Goal: Find specific page/section: Find specific page/section

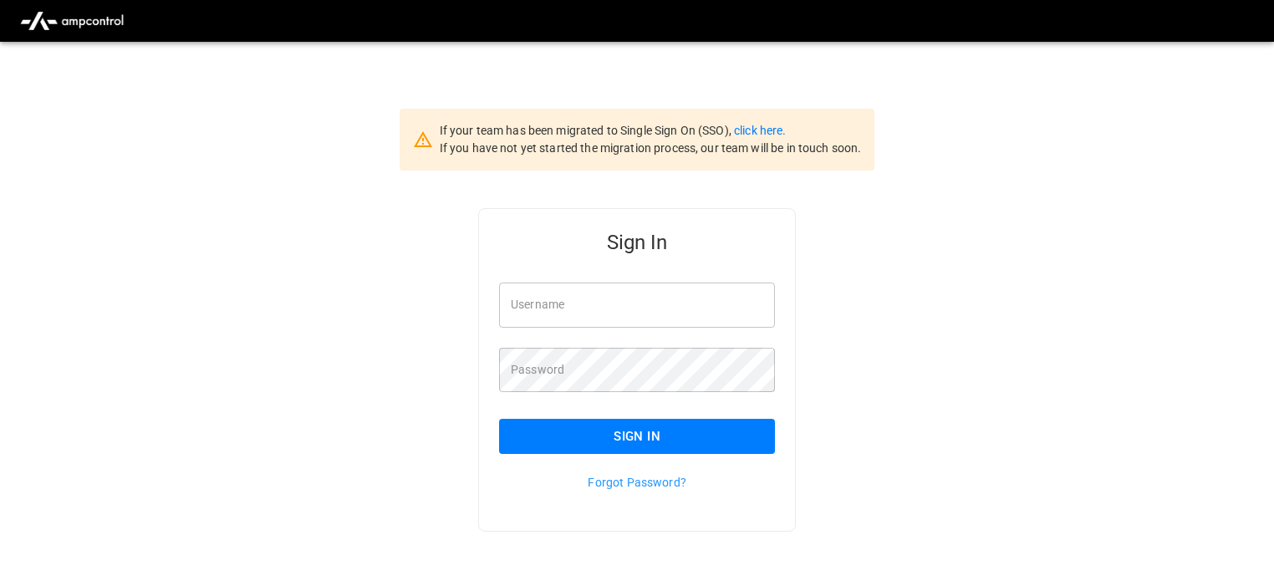
type input "**********"
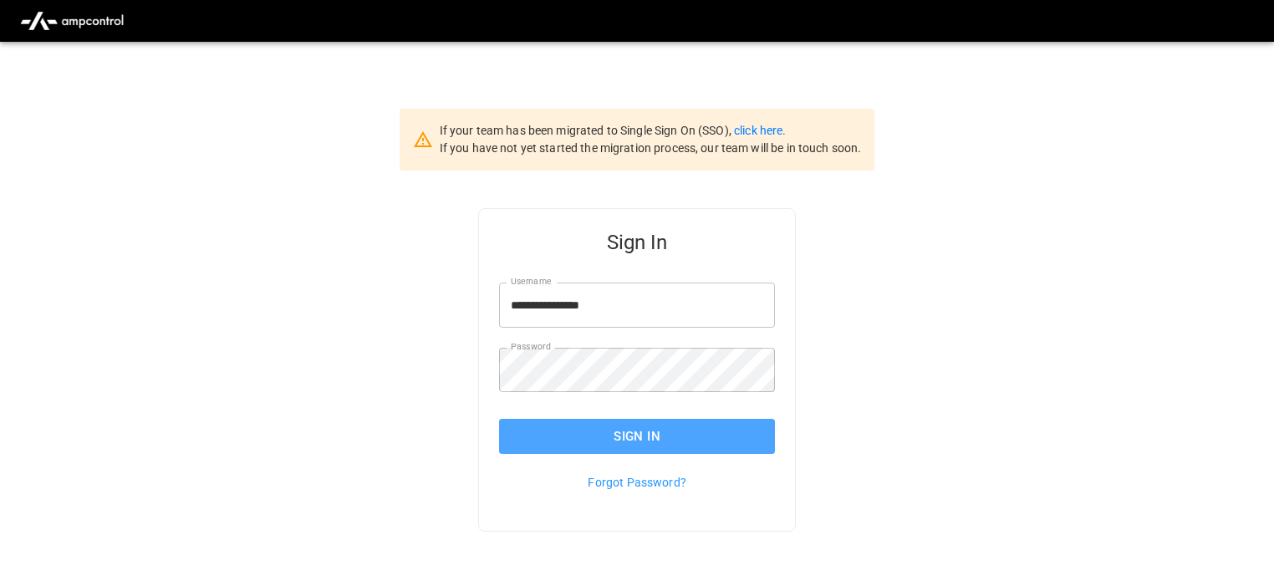
click at [605, 433] on button "Sign In" at bounding box center [637, 436] width 276 height 35
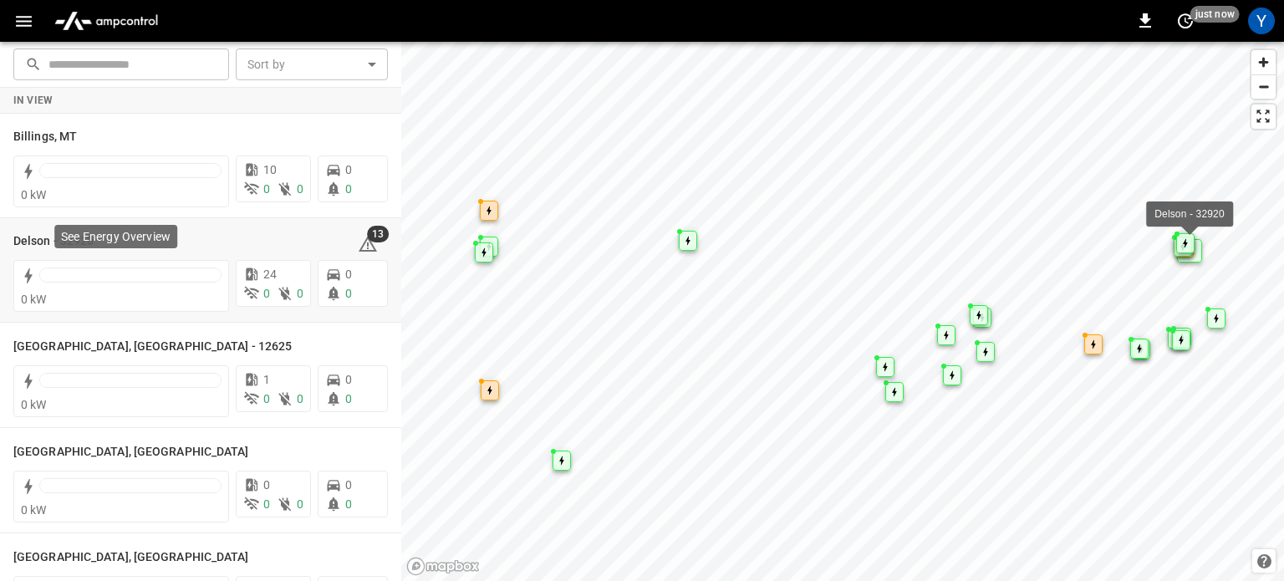
click at [85, 239] on p "See Energy Overview" at bounding box center [116, 236] width 110 height 17
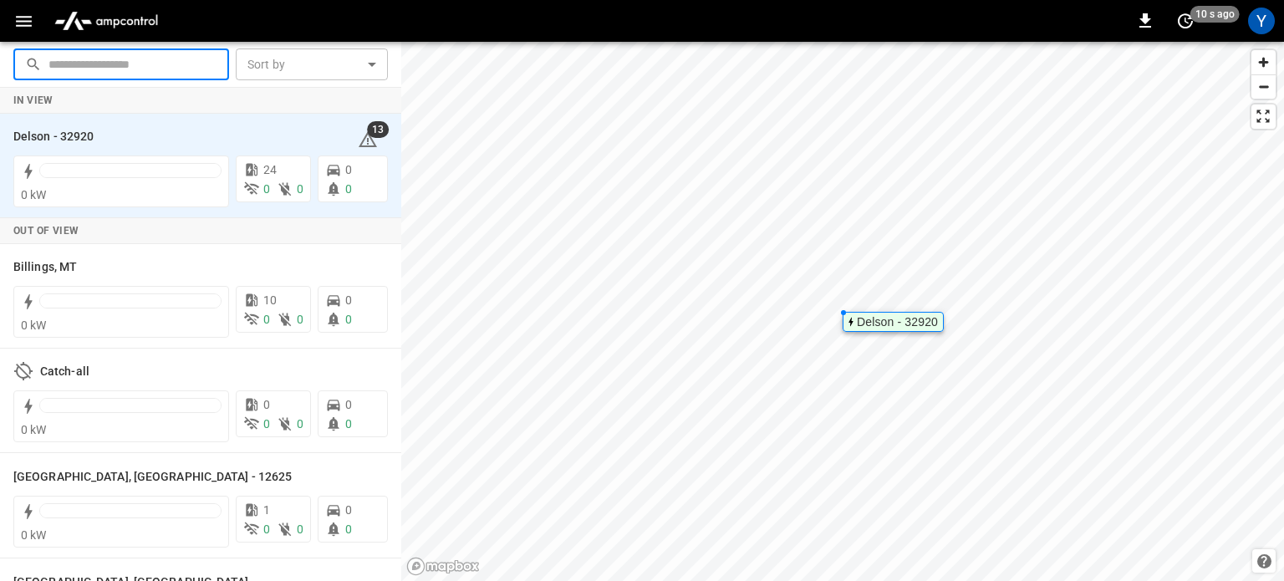
click at [74, 69] on input "text" at bounding box center [132, 63] width 169 height 31
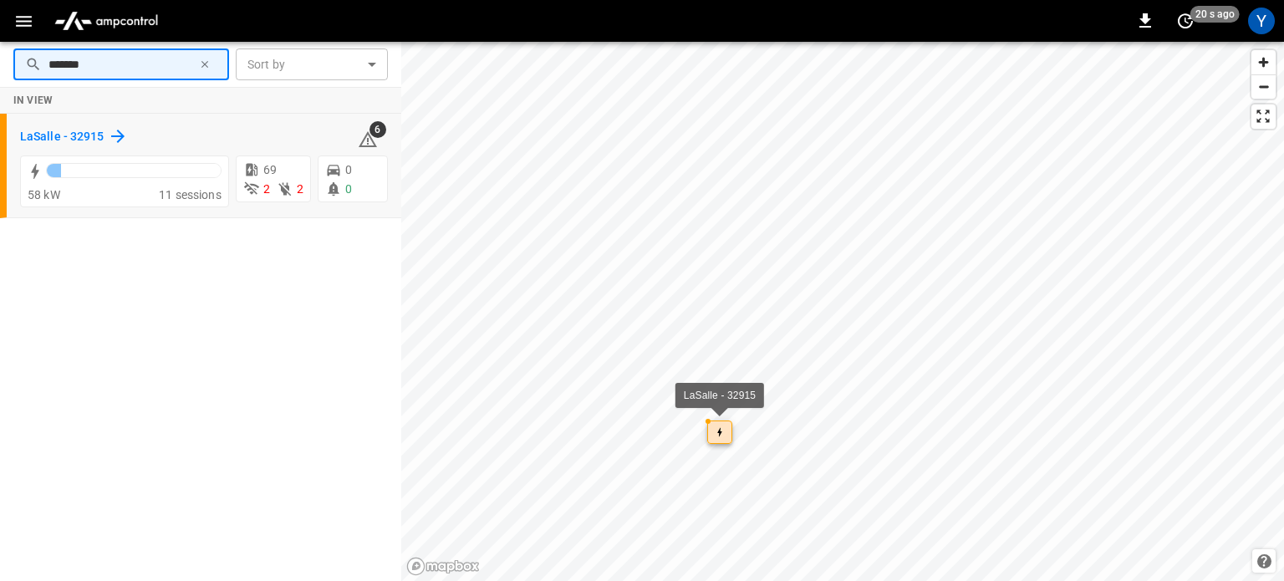
type input "*******"
click at [26, 130] on h6 "LaSalle - 32915" at bounding box center [62, 137] width 84 height 18
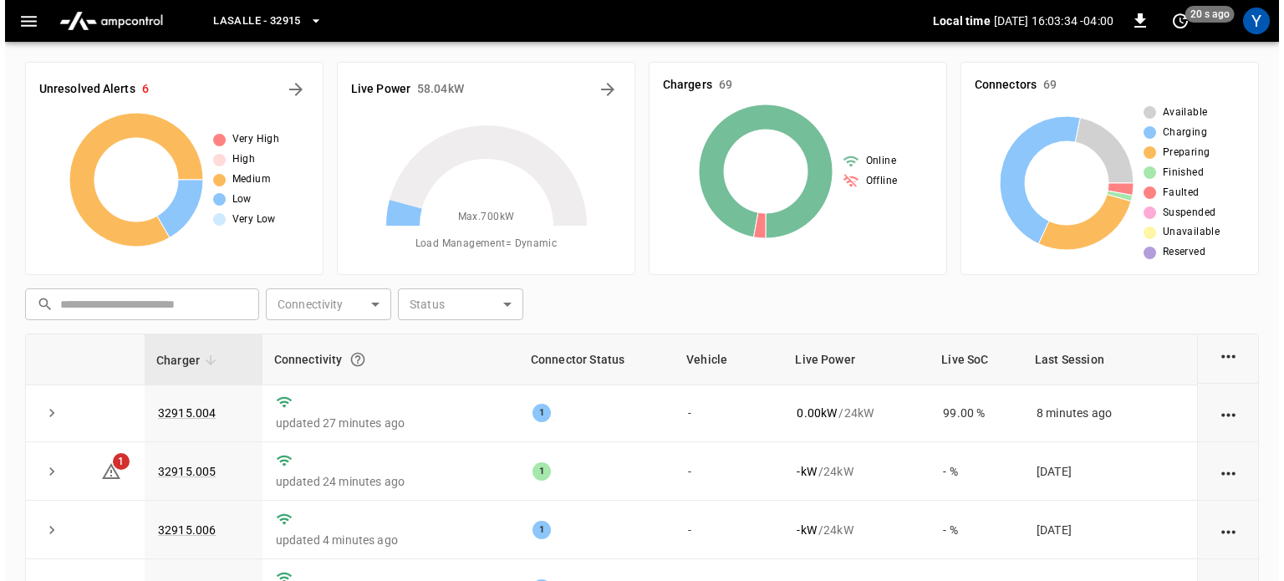
scroll to position [251, 0]
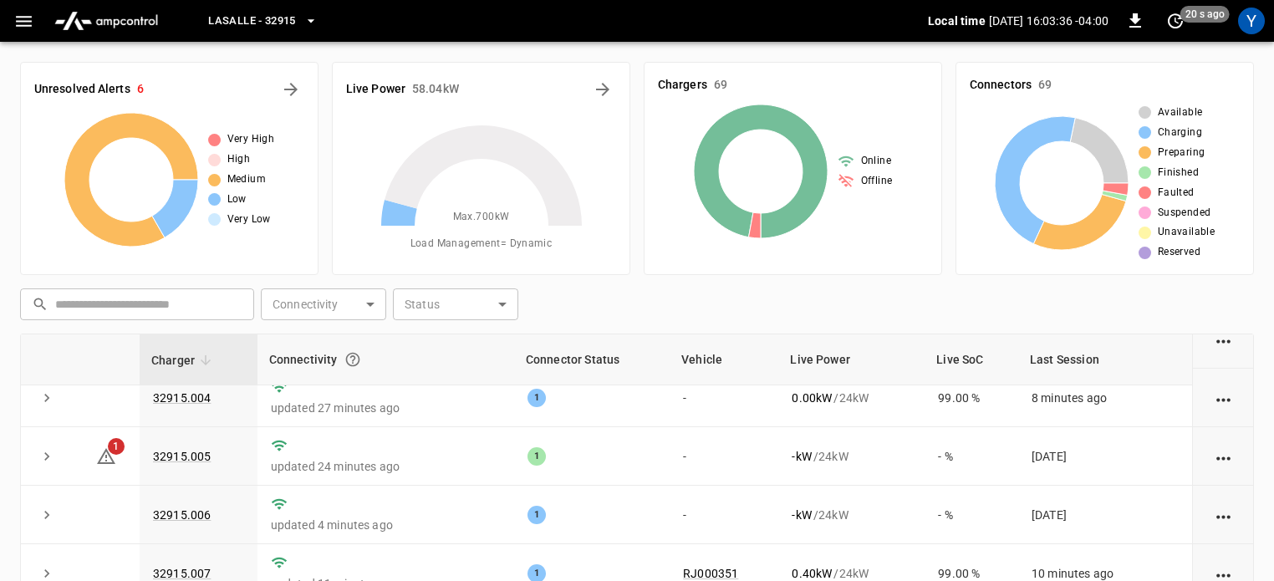
click at [314, 19] on icon "button" at bounding box center [311, 21] width 17 height 17
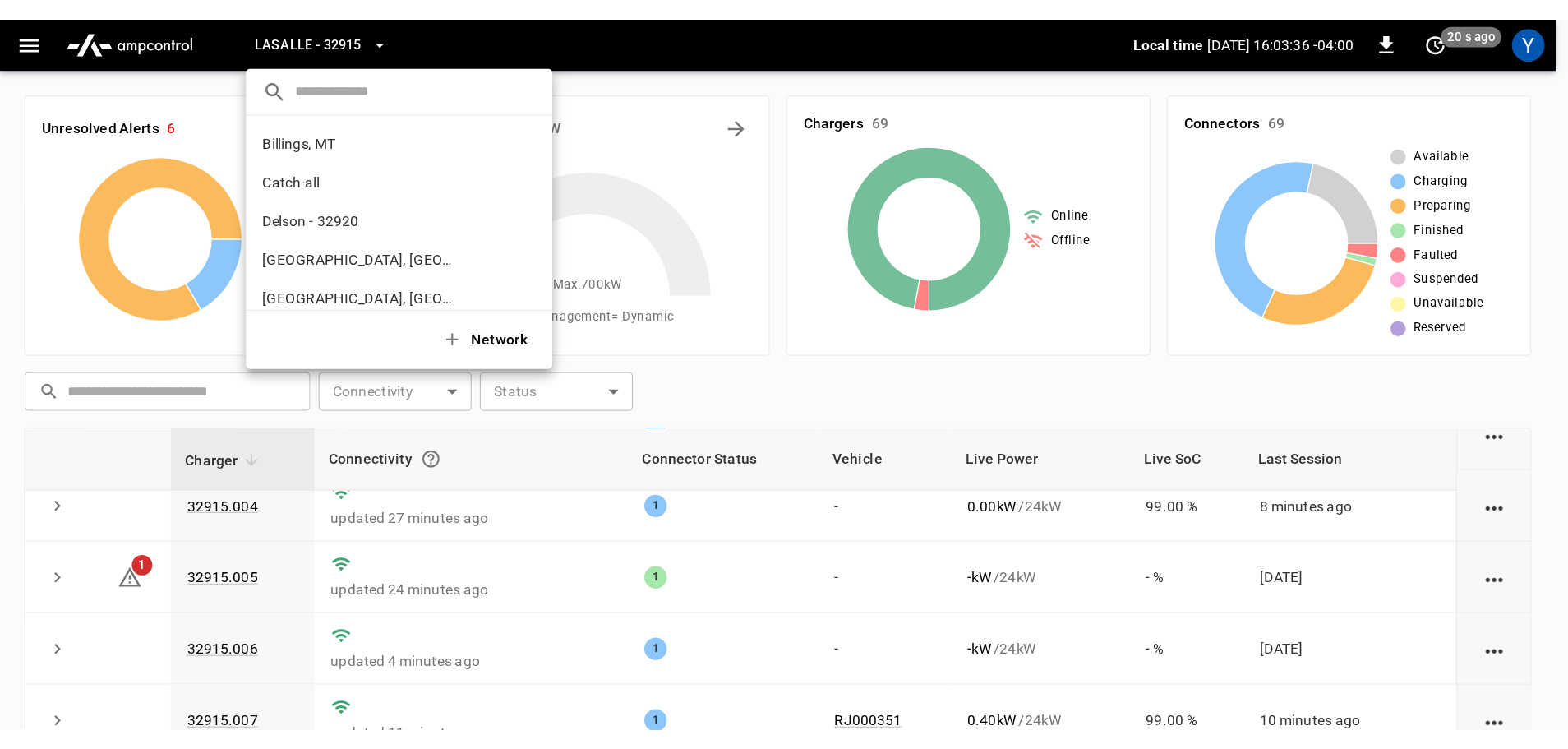
scroll to position [308, 0]
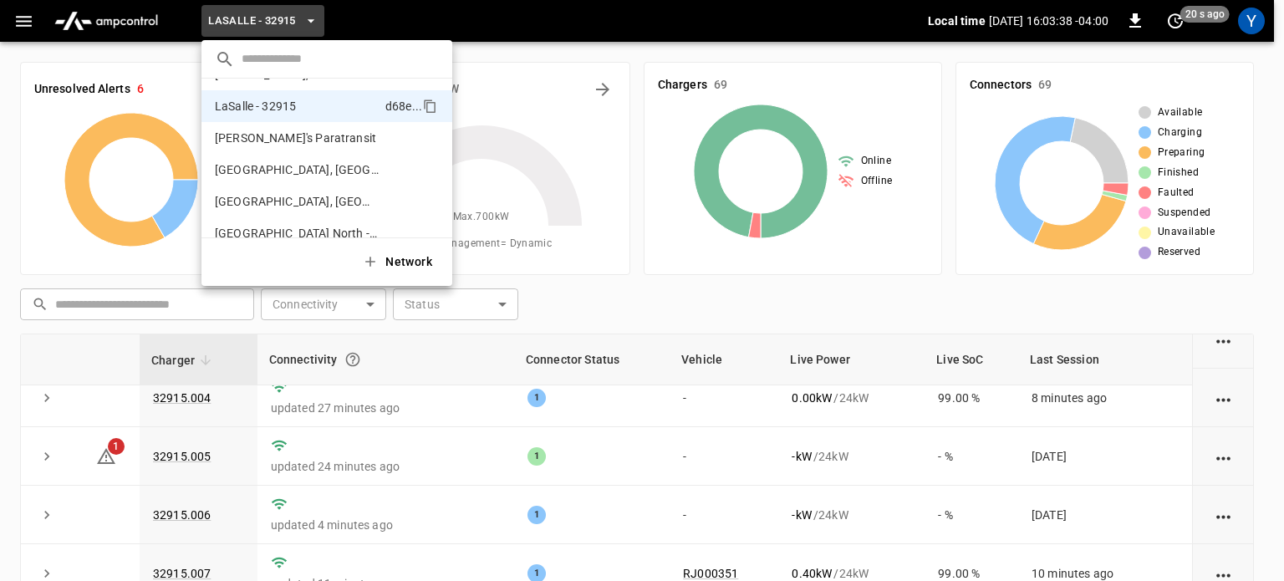
click at [12, 18] on div at bounding box center [642, 290] width 1284 height 581
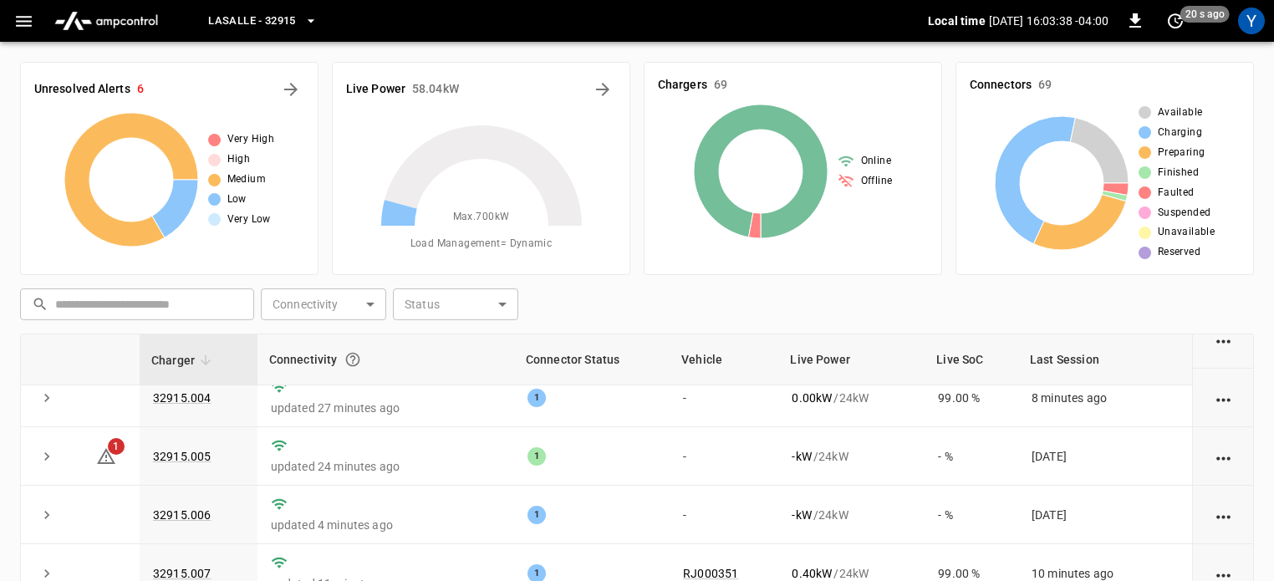
click at [23, 23] on icon "button" at bounding box center [23, 21] width 21 height 21
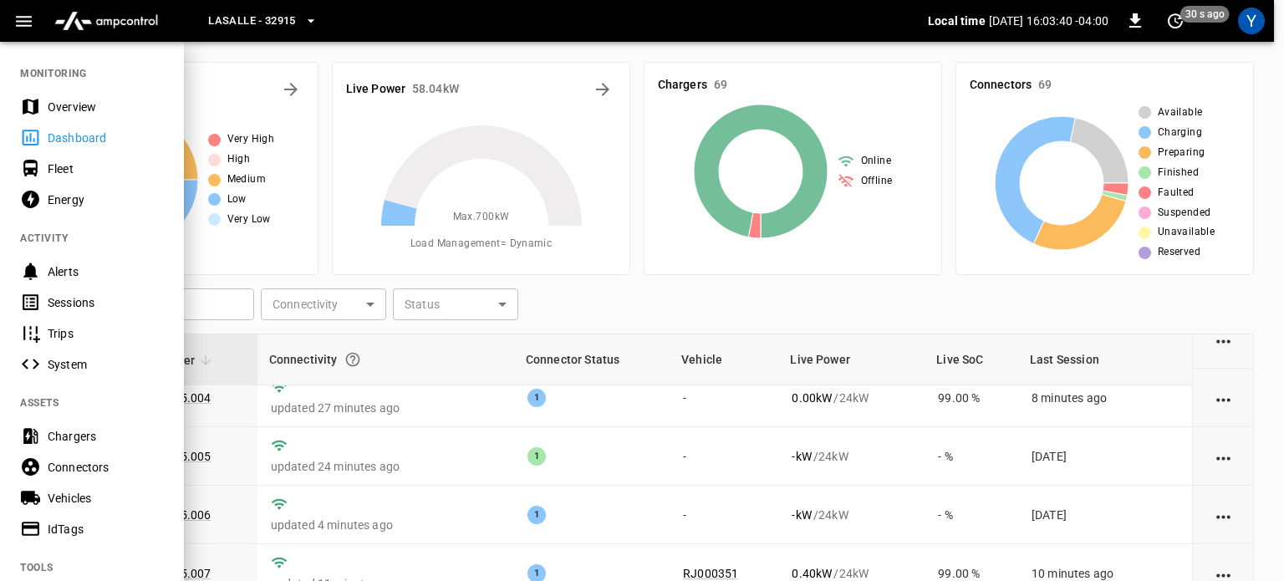
click at [88, 301] on div "Sessions" at bounding box center [106, 302] width 116 height 17
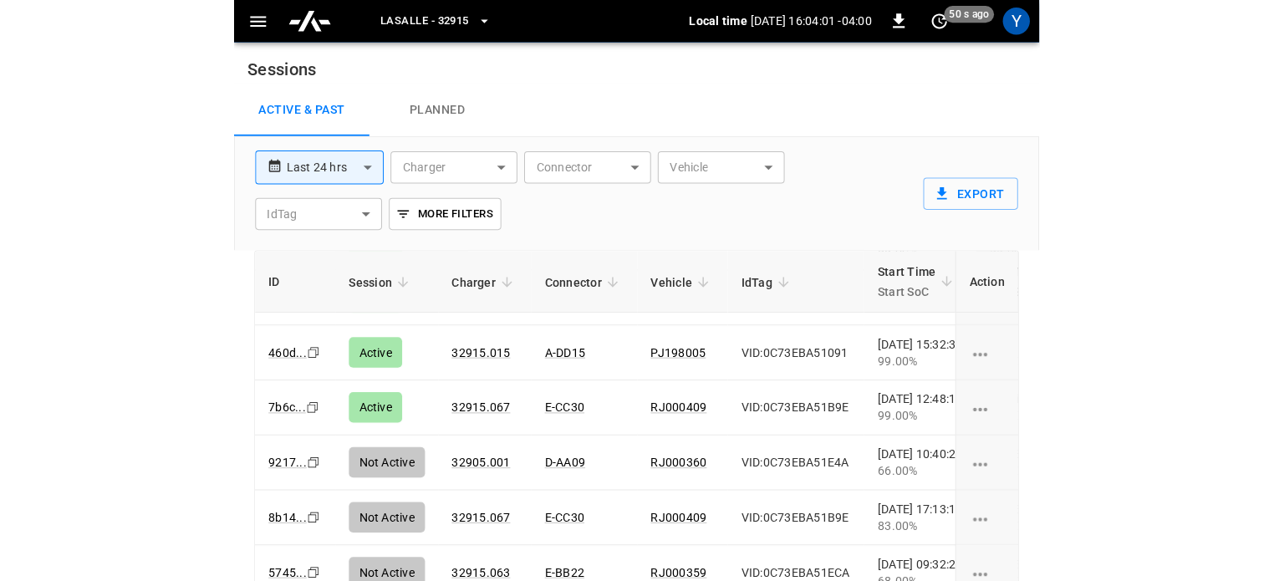
scroll to position [585, 0]
